Goal: Task Accomplishment & Management: Complete application form

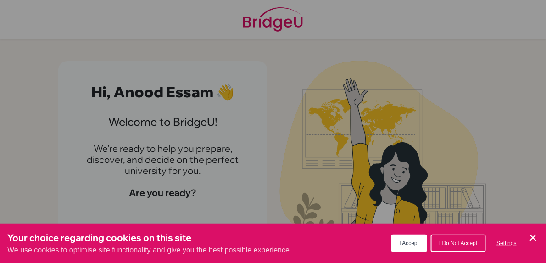
click at [528, 235] on icon "Cookie Control Close Icon" at bounding box center [533, 237] width 11 height 11
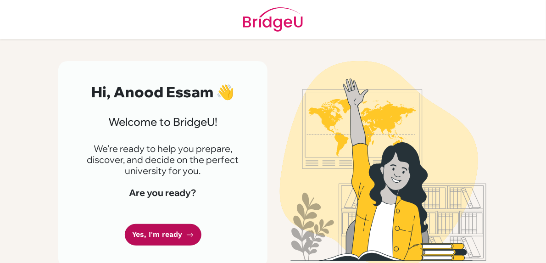
click at [137, 225] on link "Yes, I'm ready" at bounding box center [163, 235] width 77 height 22
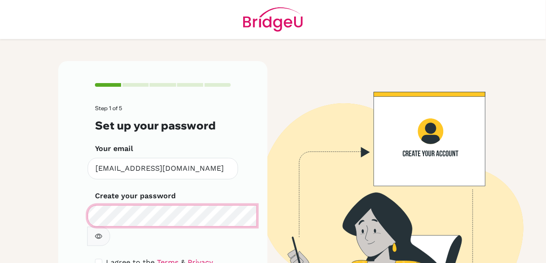
scroll to position [36, 0]
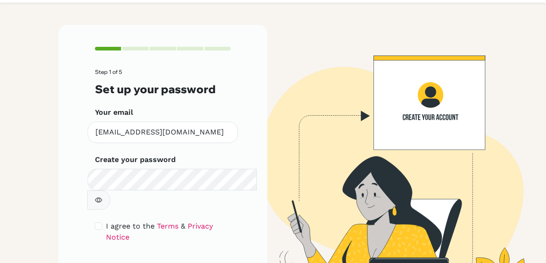
click at [146, 241] on form "Step 1 of 5 Set up your password Your email [EMAIL_ADDRESS][DOMAIN_NAME] Invali…" at bounding box center [163, 177] width 136 height 217
click at [216, 244] on form "Step 1 of 5 Set up your password Your email [EMAIL_ADDRESS][DOMAIN_NAME] Invali…" at bounding box center [163, 177] width 136 height 217
click at [95, 223] on input "checkbox" at bounding box center [98, 226] width 7 height 7
checkbox input "true"
